Goal: Find specific page/section: Find specific page/section

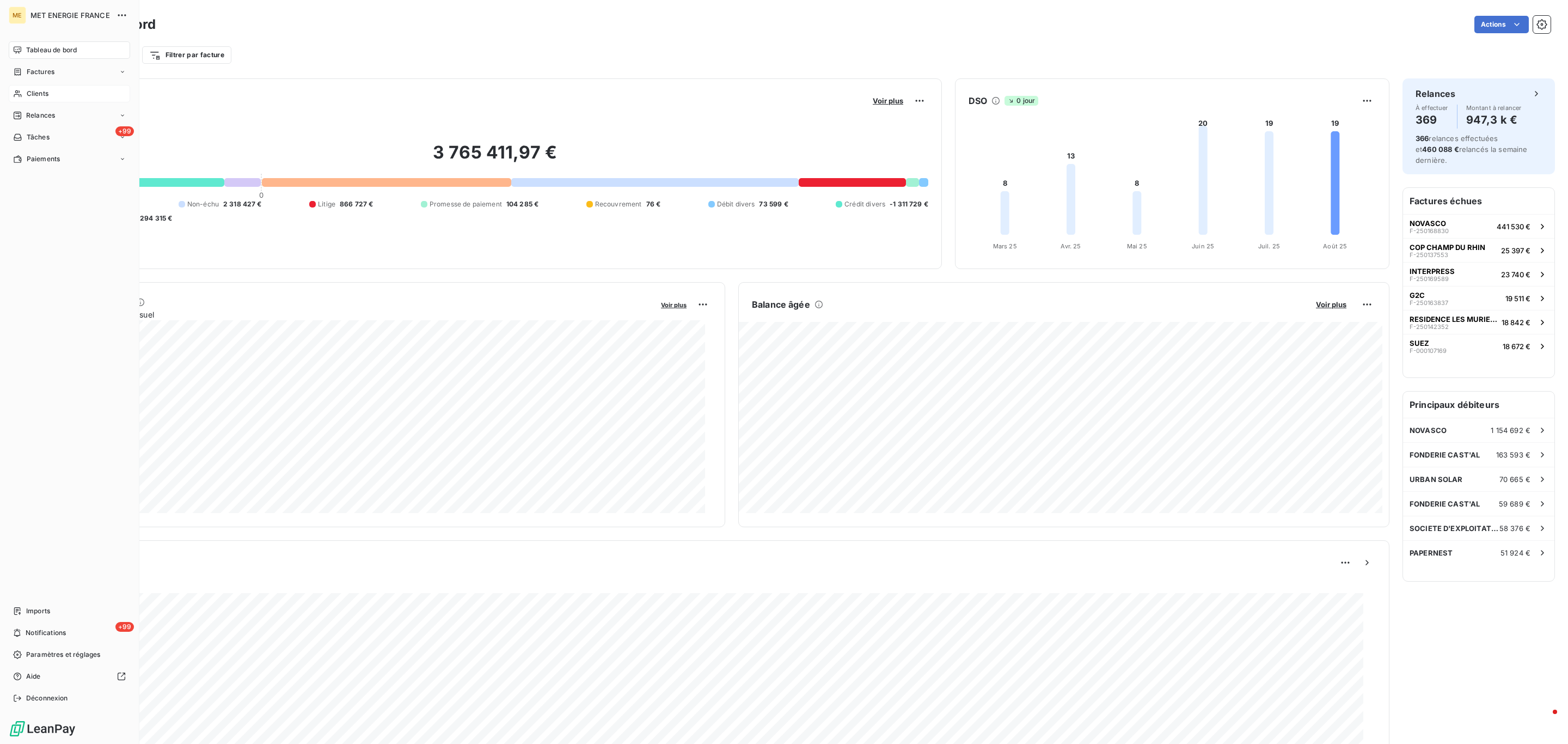
click at [25, 93] on div "Clients" at bounding box center [69, 94] width 121 height 18
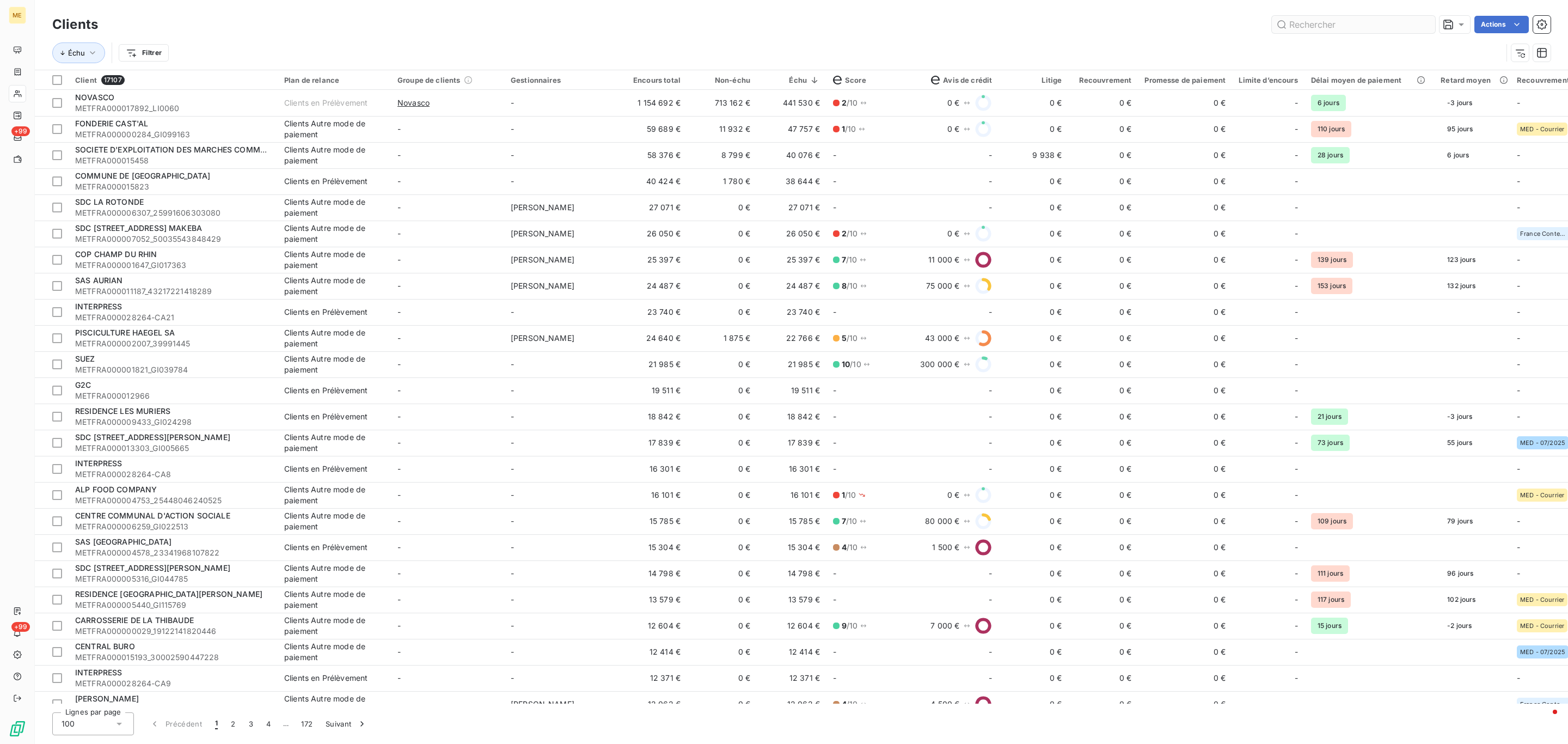
click at [1325, 32] on input "text" at bounding box center [1354, 25] width 163 height 18
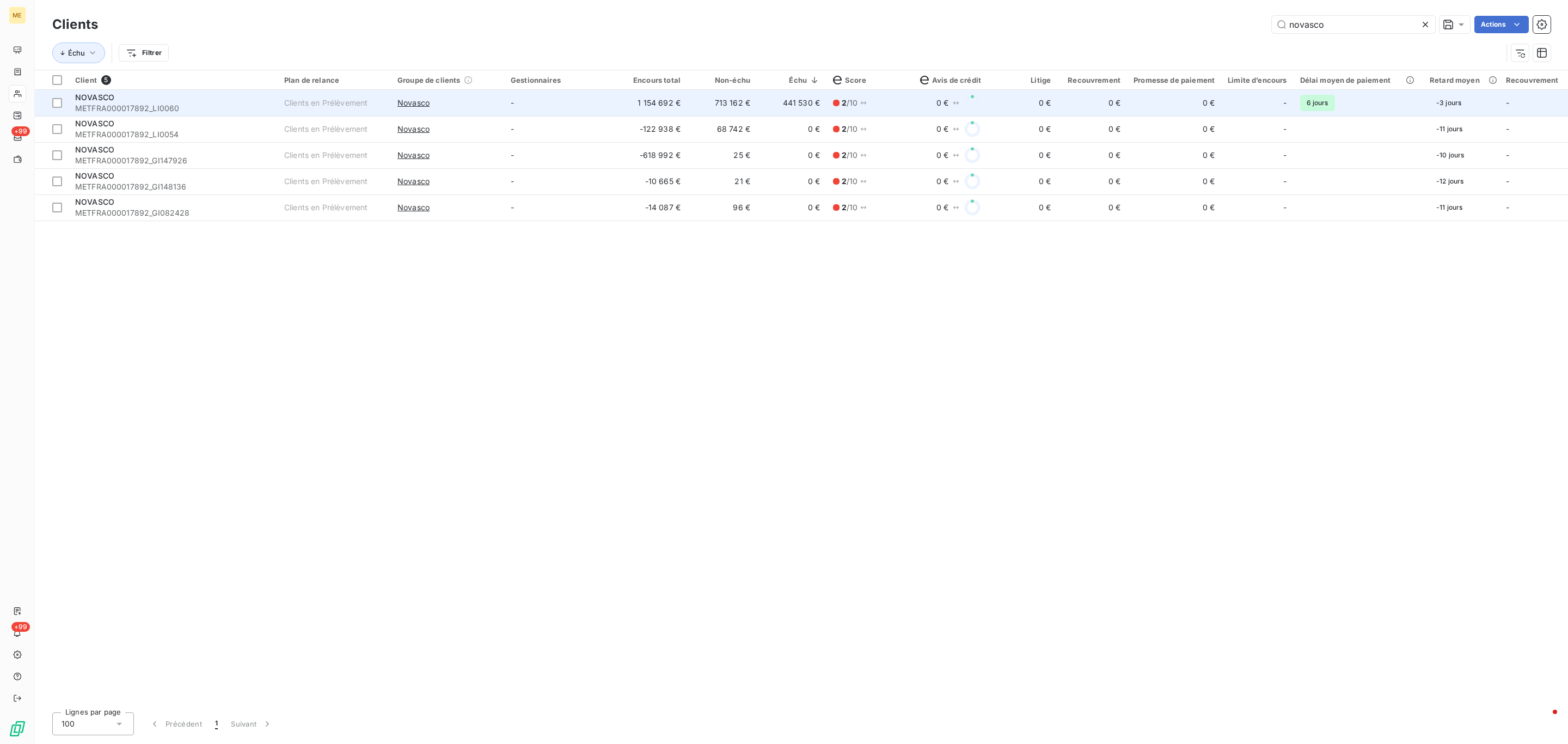
type input "novasco"
click at [719, 103] on td "713 162 €" at bounding box center [722, 103] width 70 height 27
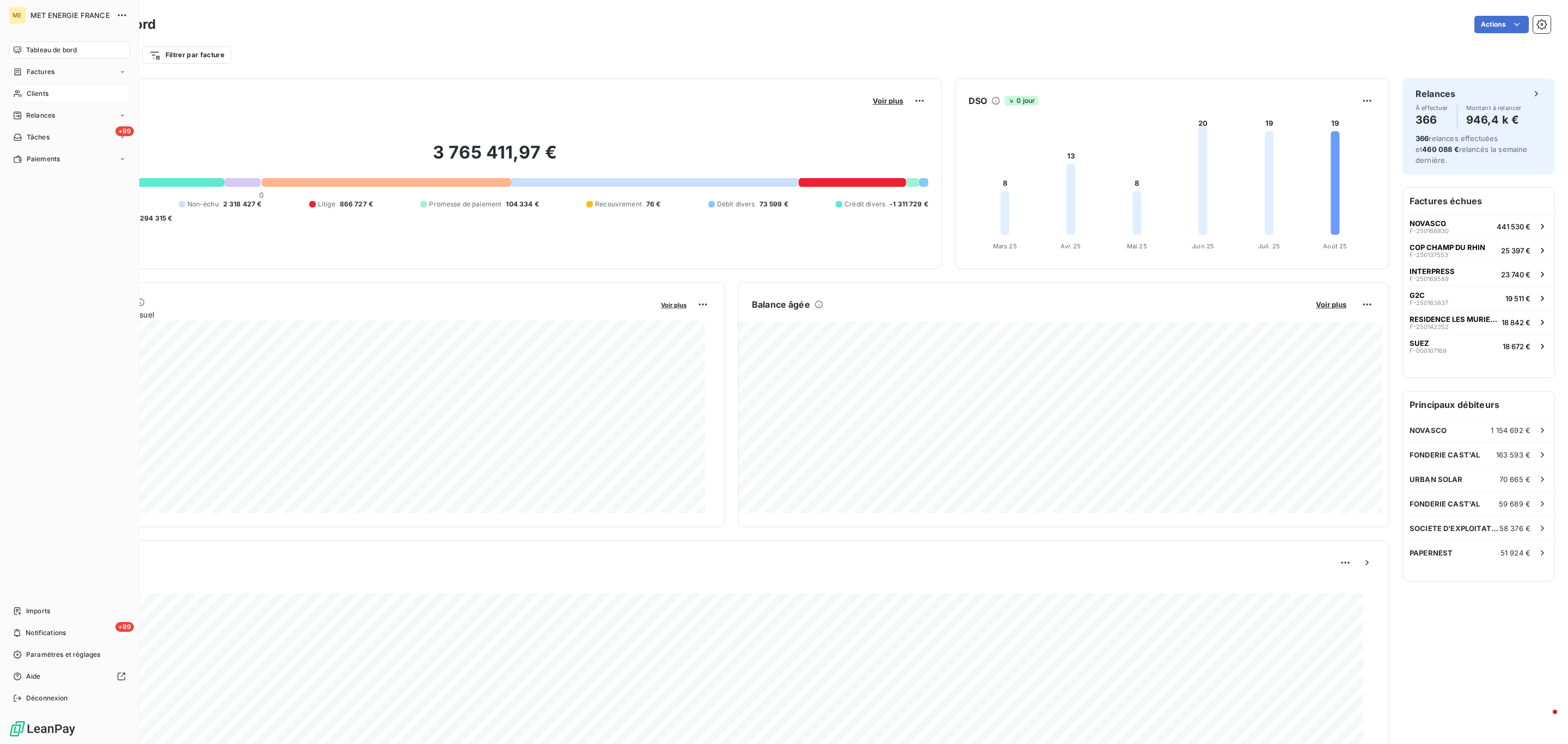
click at [28, 93] on span "Clients" at bounding box center [37, 93] width 22 height 10
